Goal: Find specific page/section: Find specific page/section

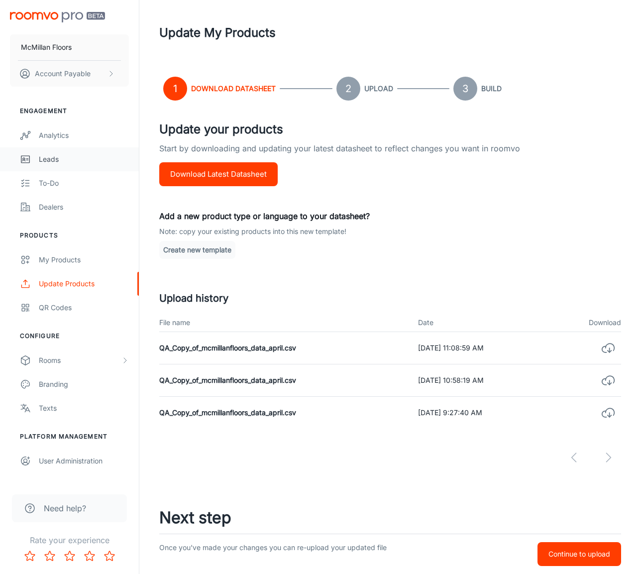
click at [56, 157] on div "Leads" at bounding box center [84, 159] width 90 height 11
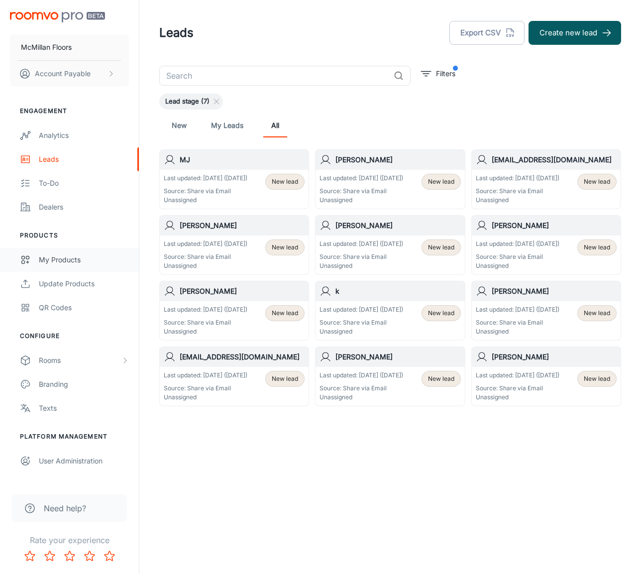
click at [96, 259] on div "My Products" at bounding box center [84, 259] width 90 height 11
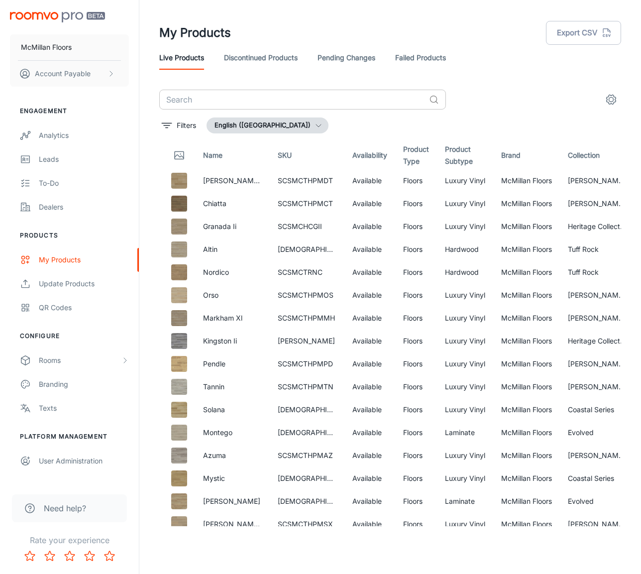
click at [234, 92] on input "text" at bounding box center [292, 100] width 266 height 20
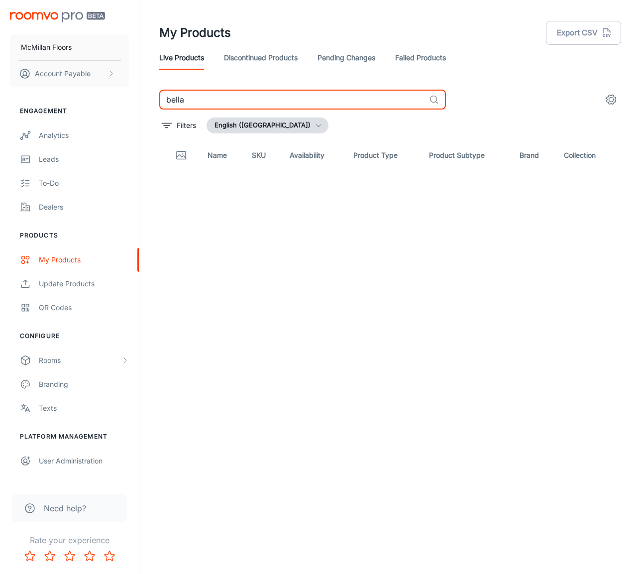
type input "bella"
